Goal: Transaction & Acquisition: Purchase product/service

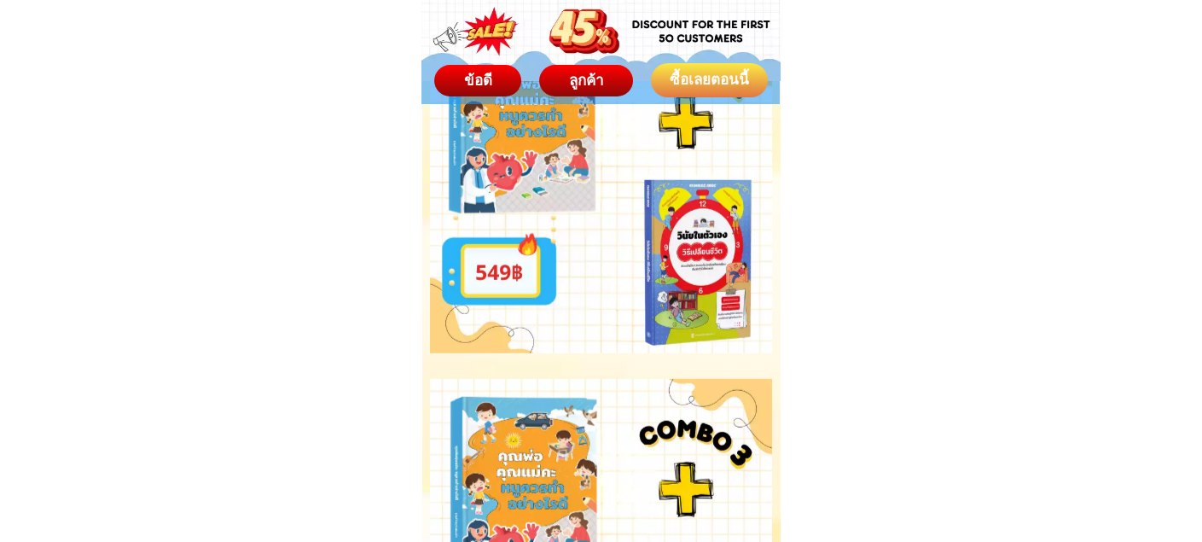
scroll to position [8227, 0]
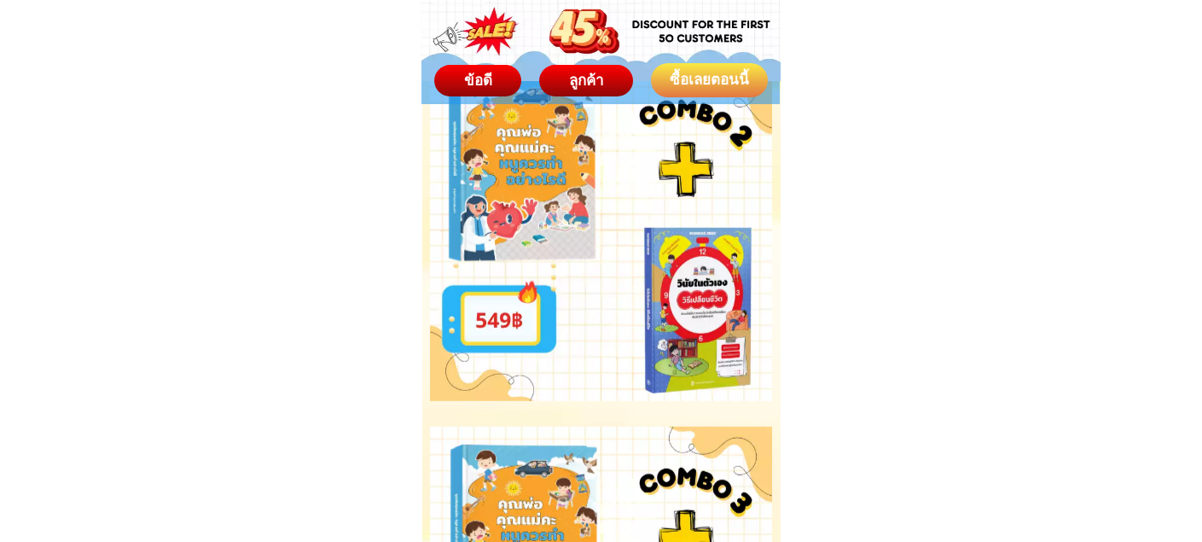
click at [742, 82] on div "ซื้อเลยตอนนี้" at bounding box center [709, 80] width 127 height 24
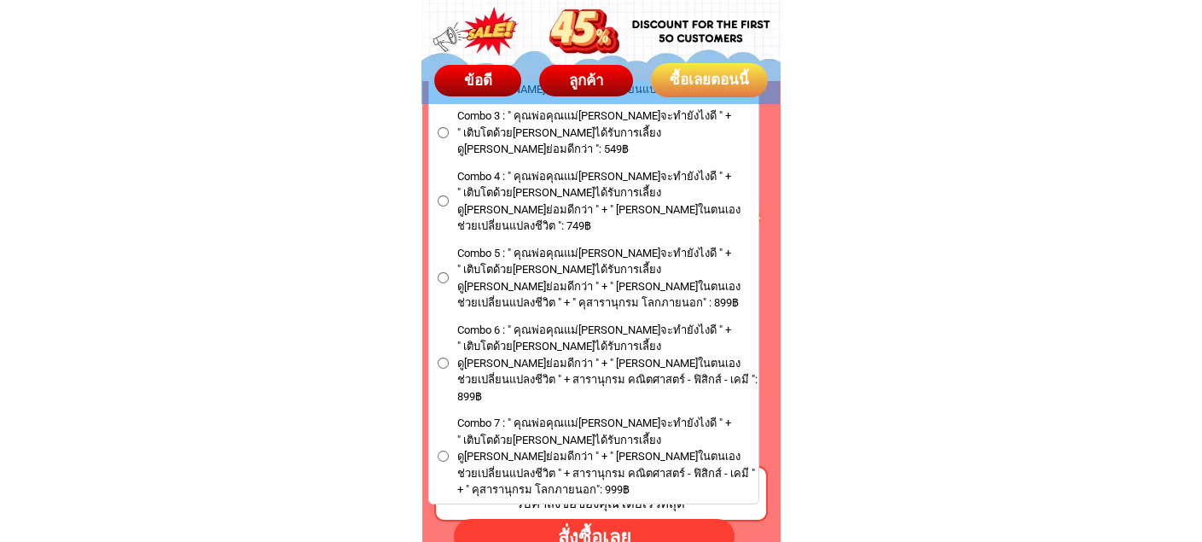
scroll to position [10078, 0]
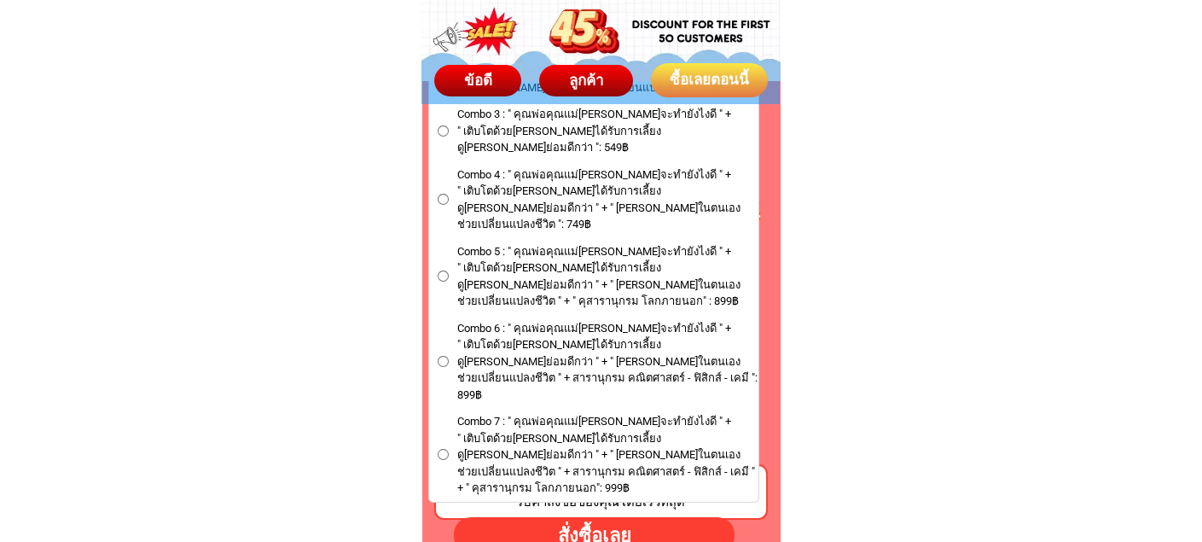
click at [438, 449] on input "Combo 7 : " คุณพ่อคุณแม่[PERSON_NAME]จะทำยังไงดี " + " เติบโตด้วย[PERSON_NAME]ไ…" at bounding box center [443, 454] width 11 height 11
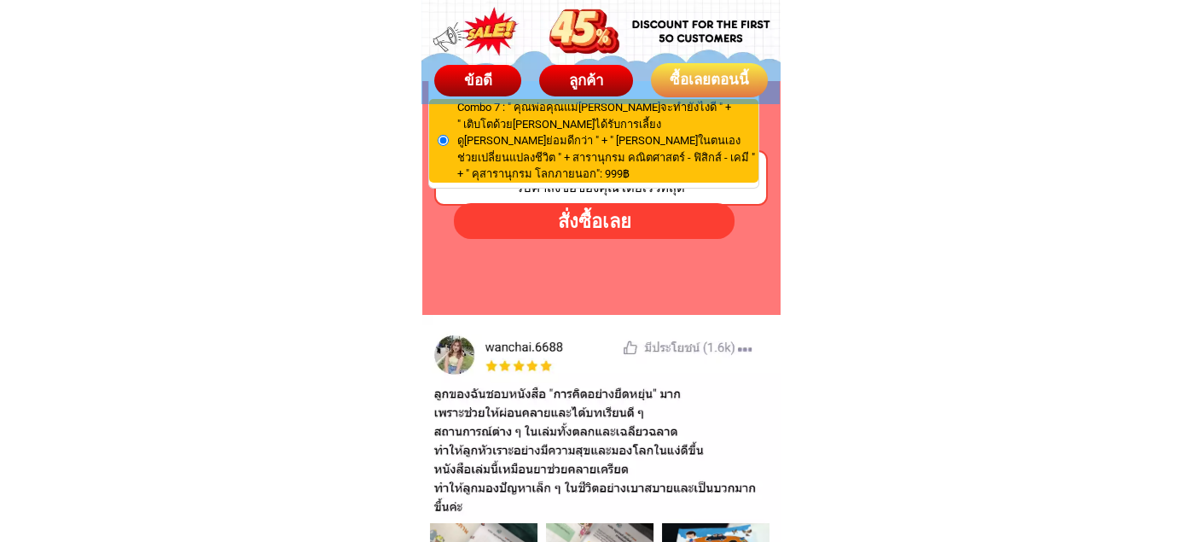
scroll to position [10420, 0]
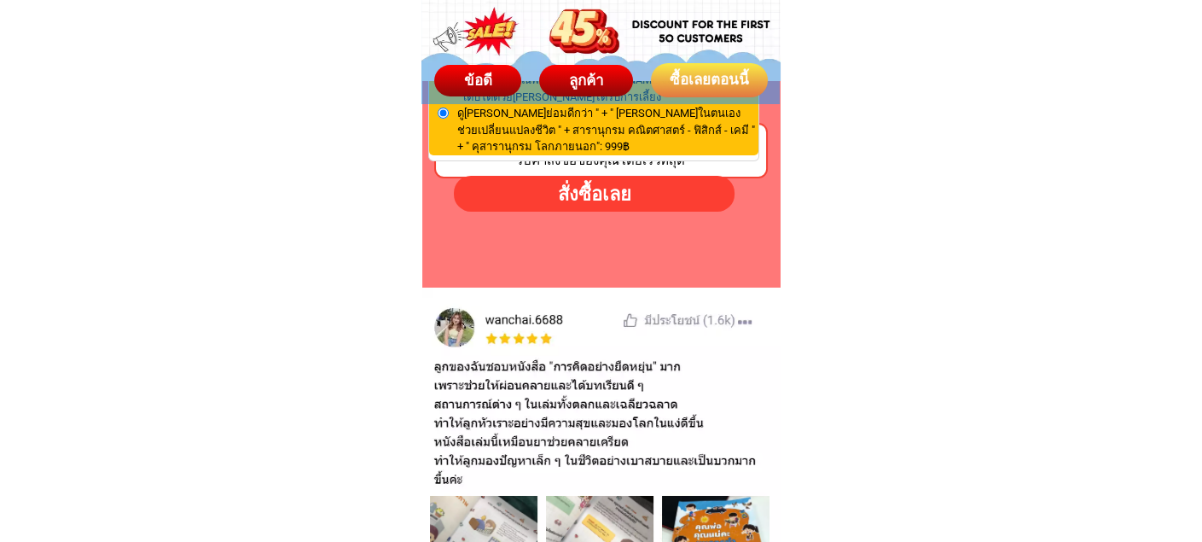
click at [612, 187] on div "สั่งซื้อเลย" at bounding box center [593, 193] width 287 height 29
radio input "true"
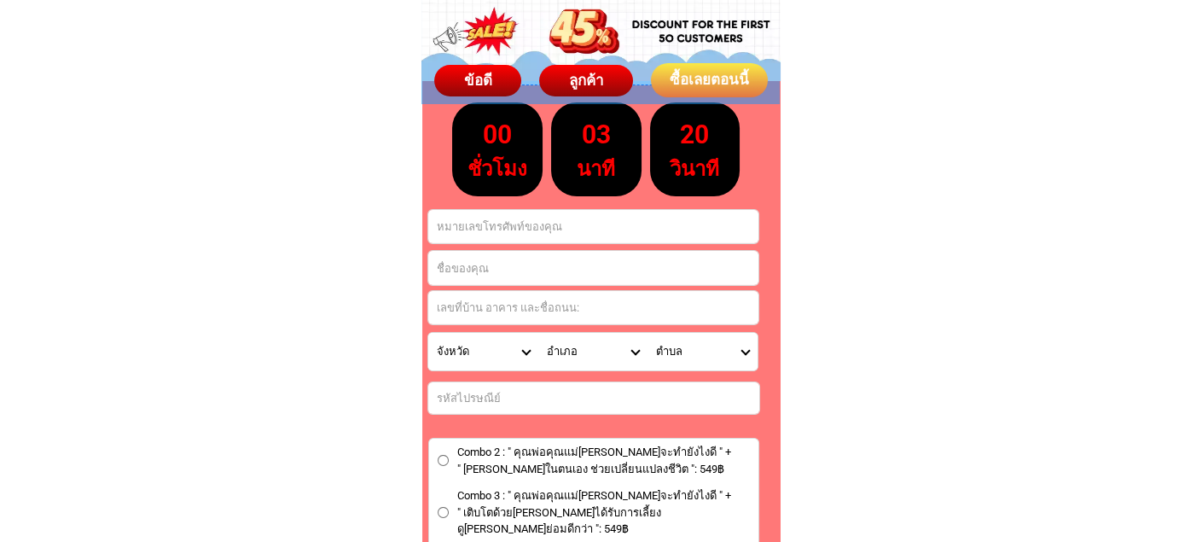
scroll to position [9691, 0]
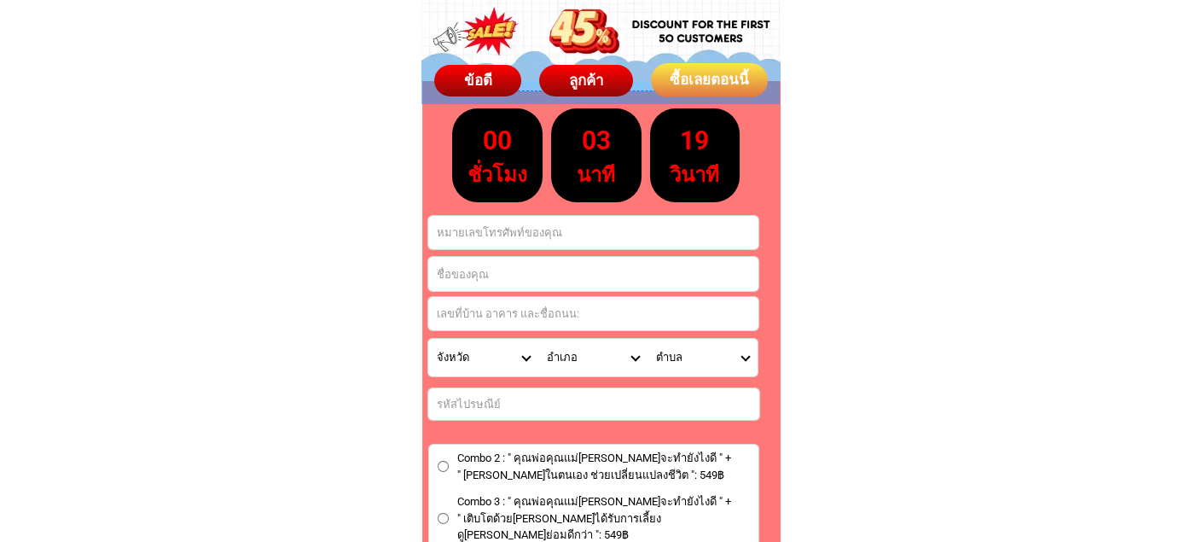
click at [592, 222] on input "Input phone_number" at bounding box center [593, 232] width 330 height 33
type input "0819144658"
click at [528, 277] on input "Input full_name" at bounding box center [593, 274] width 330 height 34
type input "[PERSON_NAME]ชญา ช่องเขียน"
click at [568, 308] on input "Input address" at bounding box center [593, 313] width 330 height 33
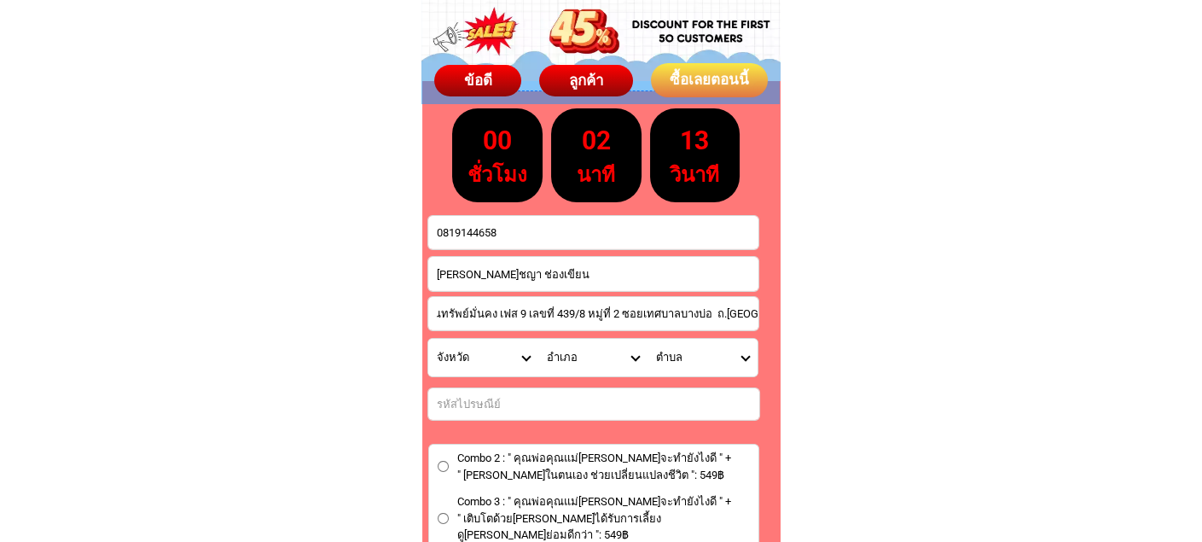
scroll to position [0, 38]
type input "หมู่บ้านทรัพย์มั่นคง เฟส 9 เลขที่ 439/8 หมู่ที่ 2 ซอยเทศบาลบางบ่อ ถ.[GEOGRAPHIC…"
click at [488, 347] on select "จังหวัด กระบี่/ Krabi กรุงเทพมหานคร/ [GEOGRAPHIC_DATA] กาญจนบุรี/ [GEOGRAPHIC_D…" at bounding box center [483, 358] width 110 height 38
select select "66_R1908815"
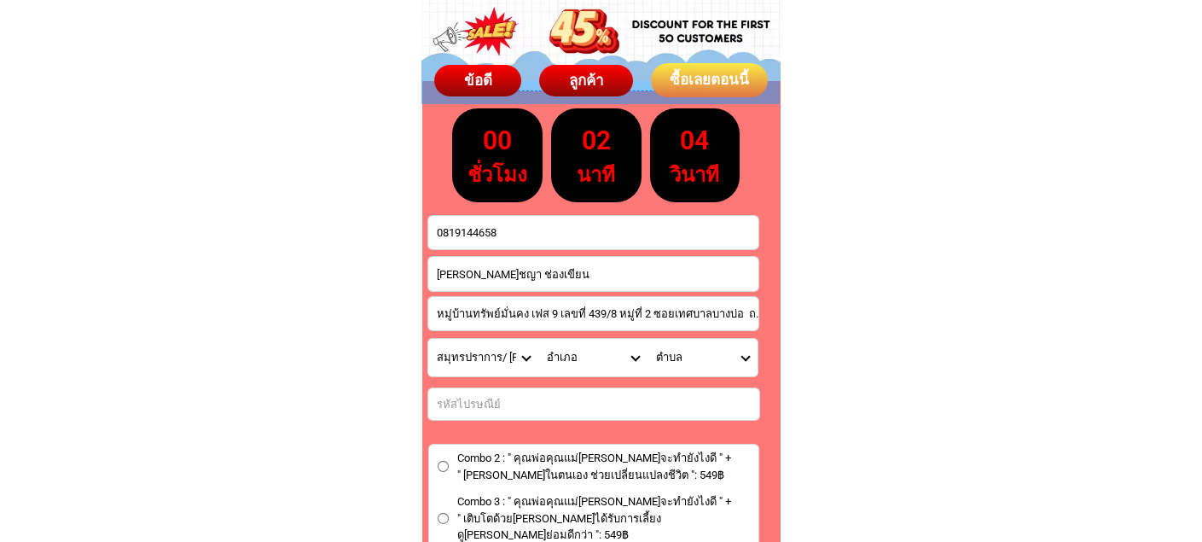
click at [428, 339] on select "จังหวัด กระบี่/ Krabi กรุงเทพมหานคร/ [GEOGRAPHIC_DATA] กาญจนบุรี/ [GEOGRAPHIC_D…" at bounding box center [483, 358] width 110 height 38
click at [570, 355] on select "อำเภอ บางบ่อ/ Bang Bo บางพลี/ [GEOGRAPHIC_DATA] บางเสาธง/ [GEOGRAPHIC_DATA] พระ…" at bounding box center [593, 358] width 110 height 38
select select "66_R381"
click at [538, 339] on select "อำเภอ บางบ่อ/ Bang Bo บางพลี/ [GEOGRAPHIC_DATA] บางเสาธง/ [GEOGRAPHIC_DATA] พระ…" at bounding box center [593, 358] width 110 height 38
click at [677, 357] on select "ตำบล [PERSON_NAME]ด่าน/ Khlong Dan [PERSON_NAME]/ [GEOGRAPHIC_DATA][PERSON_NAME…" at bounding box center [702, 358] width 110 height 38
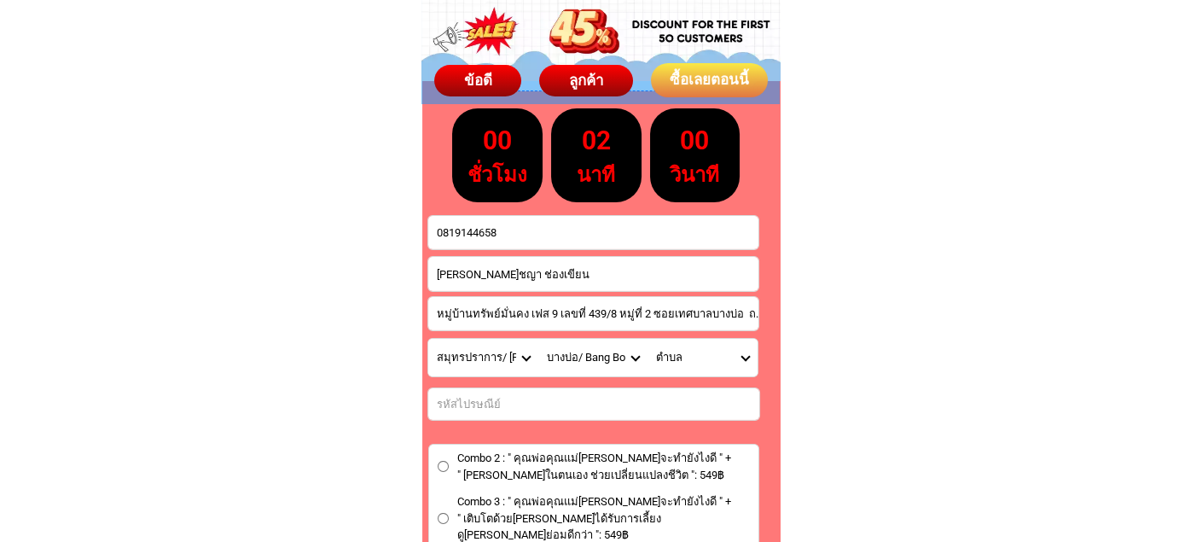
select select "66_R0000184"
click at [647, 339] on select "ตำบล [PERSON_NAME]ด่าน/ Khlong Dan [PERSON_NAME]/ [GEOGRAPHIC_DATA][PERSON_NAME…" at bounding box center [702, 358] width 110 height 38
click at [555, 395] on input "Input number_input_1" at bounding box center [593, 404] width 331 height 32
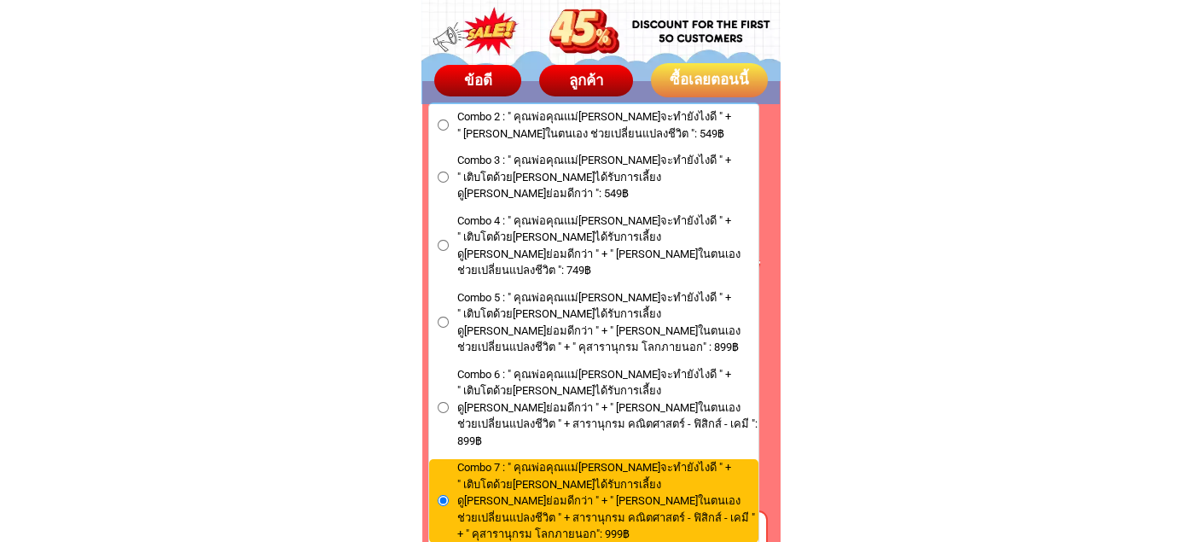
scroll to position [10374, 0]
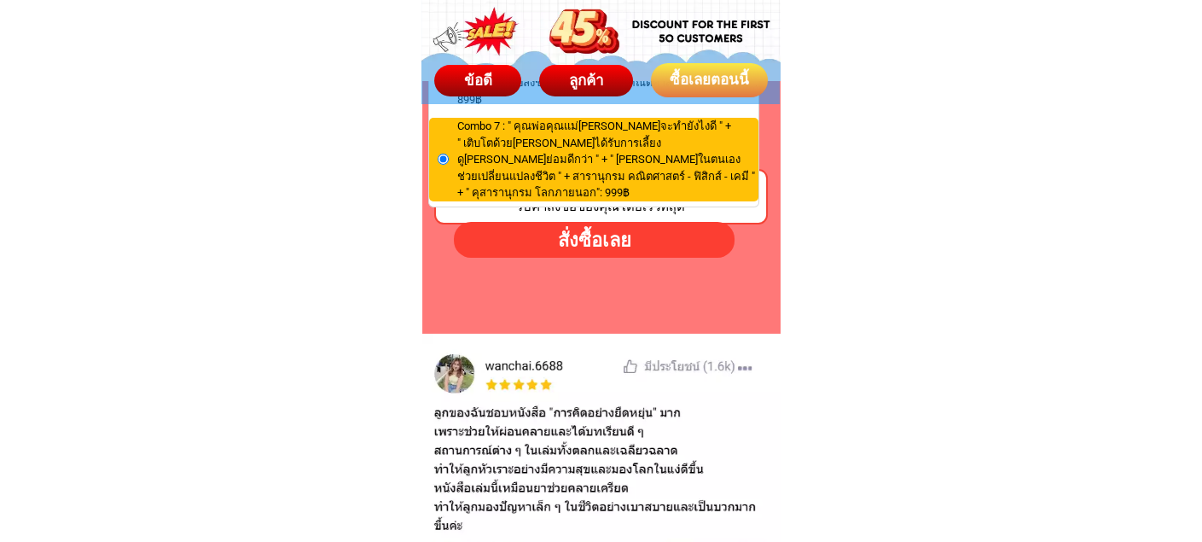
type input "10560"
click at [545, 234] on div "สั่งซื้อเลย" at bounding box center [593, 239] width 291 height 29
radio input "true"
